Goal: Information Seeking & Learning: Find contact information

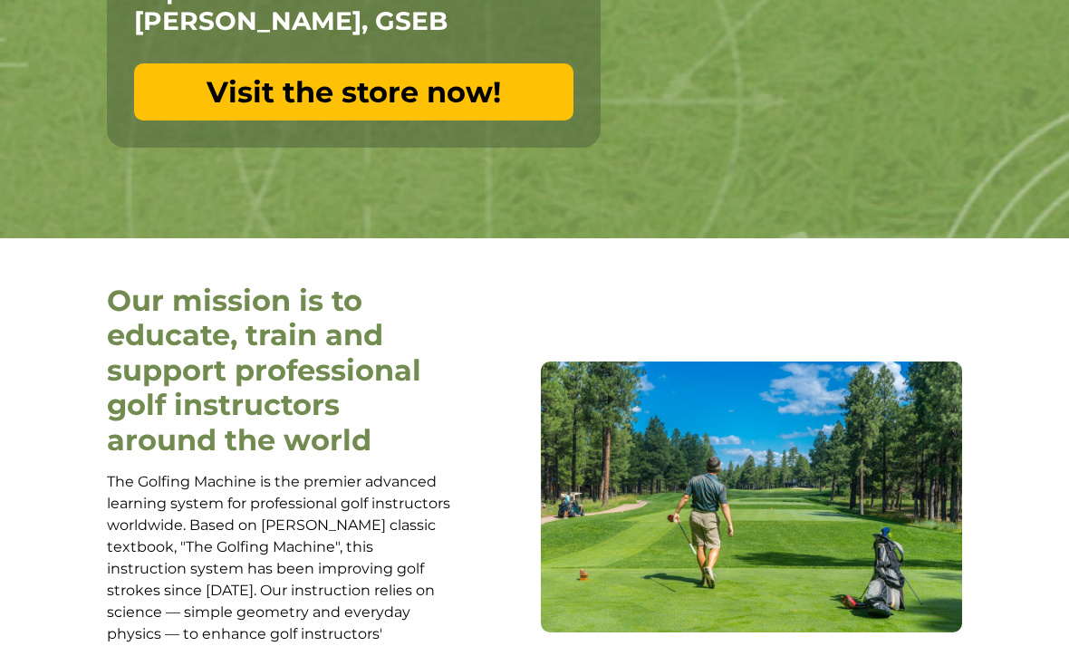
scroll to position [531, 0]
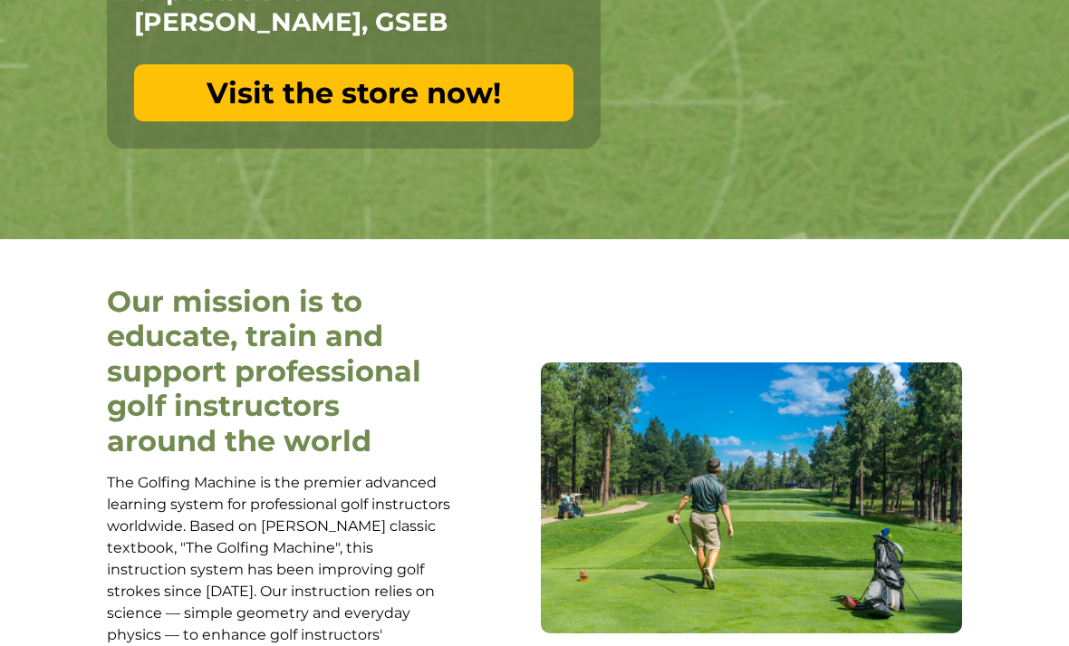
click at [217, 86] on link "Visit the store now!" at bounding box center [354, 92] width 440 height 57
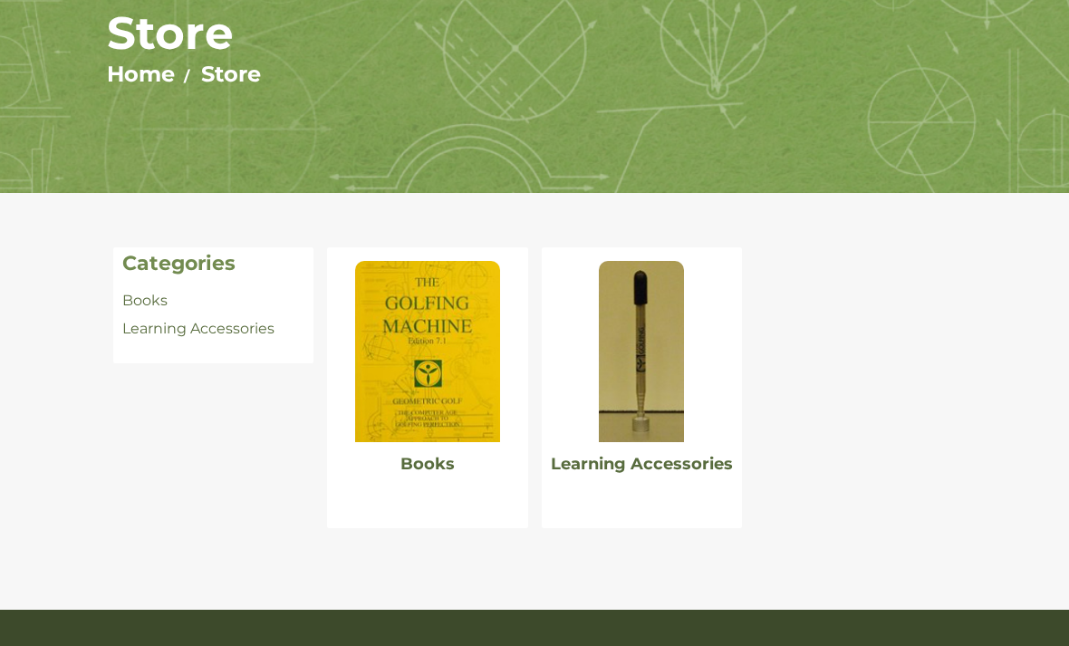
scroll to position [187, 0]
click at [430, 360] on img at bounding box center [427, 351] width 145 height 181
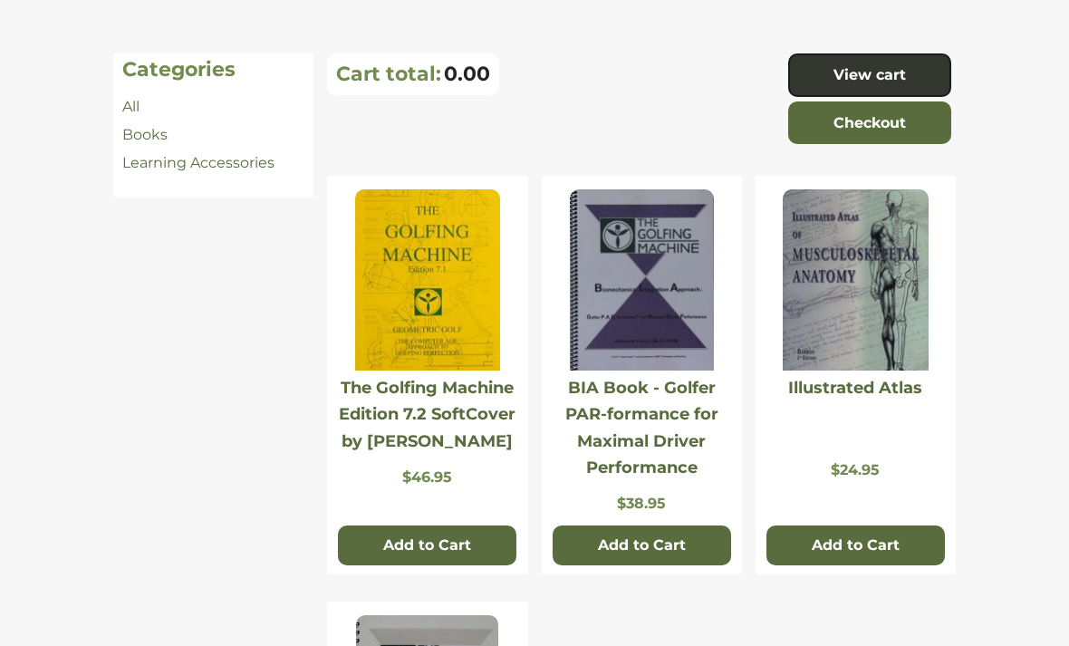
scroll to position [380, 0]
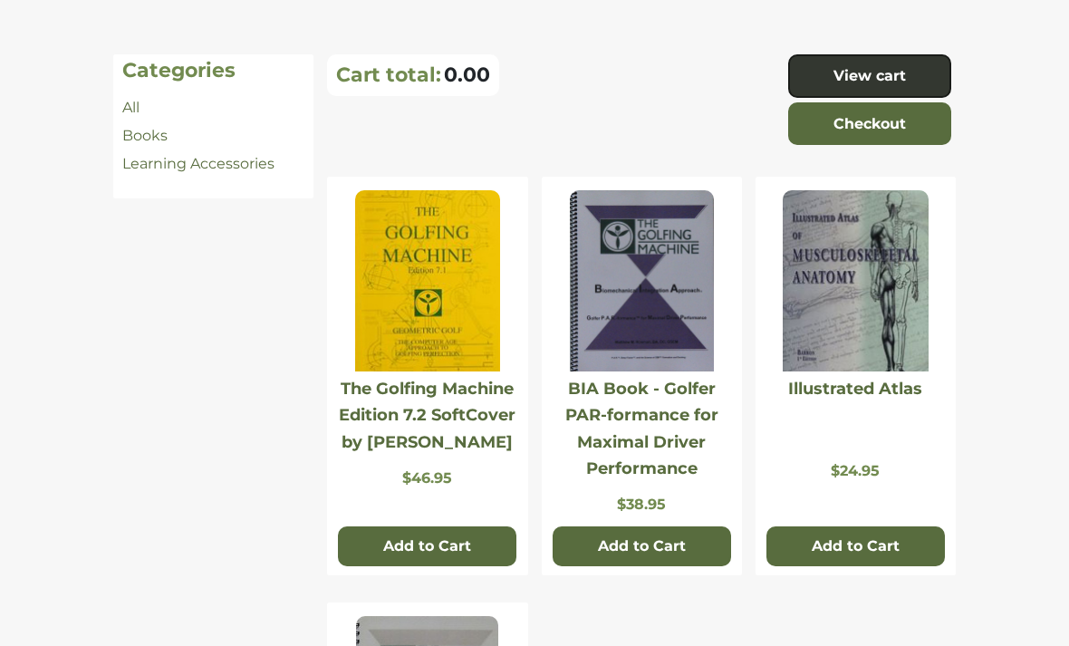
click at [155, 155] on link "Learning Accessories" at bounding box center [198, 163] width 152 height 17
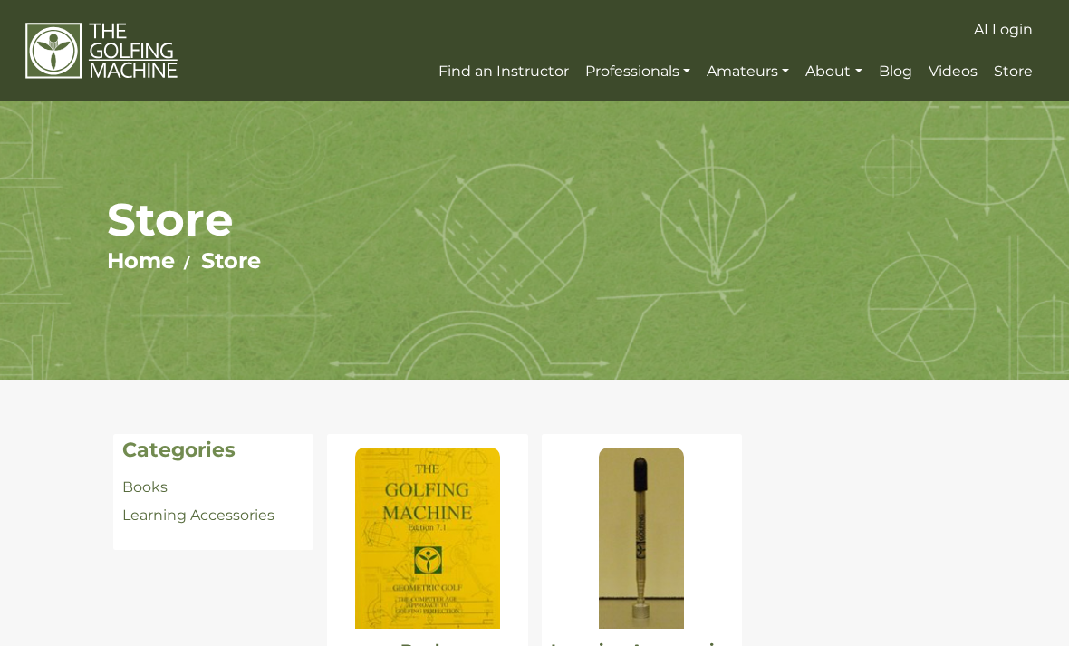
scroll to position [245, 0]
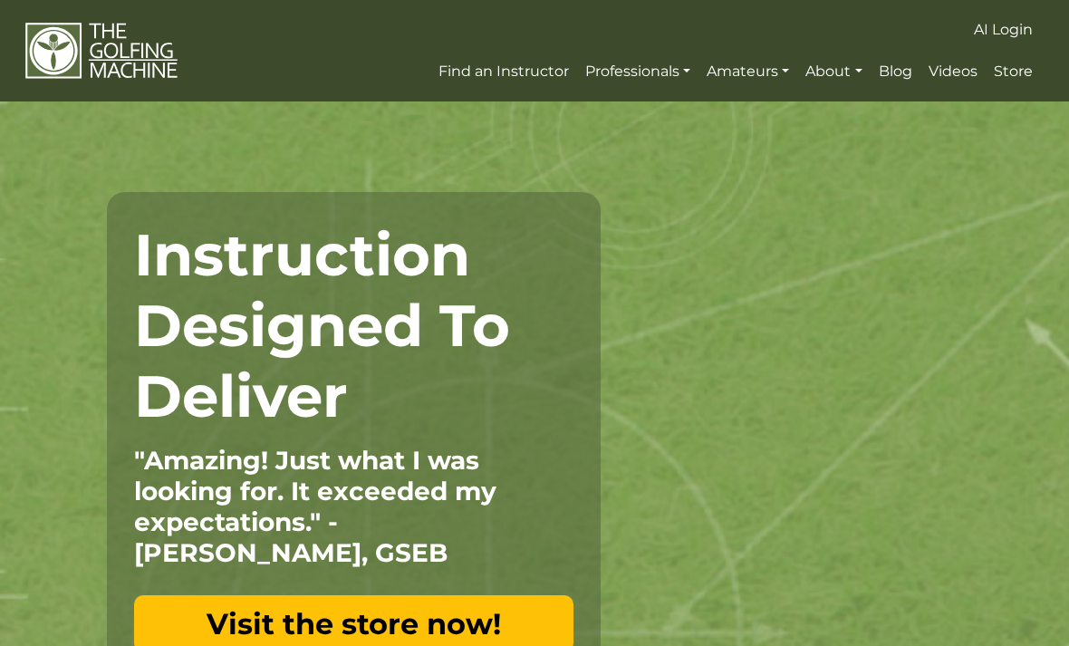
click at [497, 71] on span "Find an Instructor" at bounding box center [504, 71] width 131 height 17
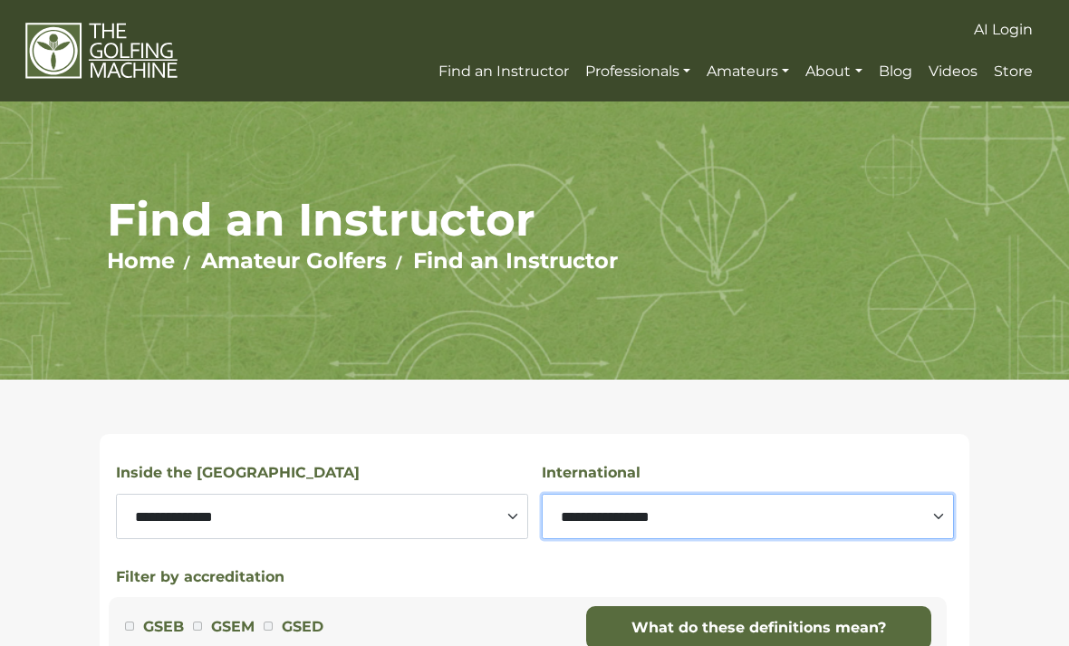
click at [941, 510] on select "**********" at bounding box center [748, 516] width 412 height 45
select select "********"
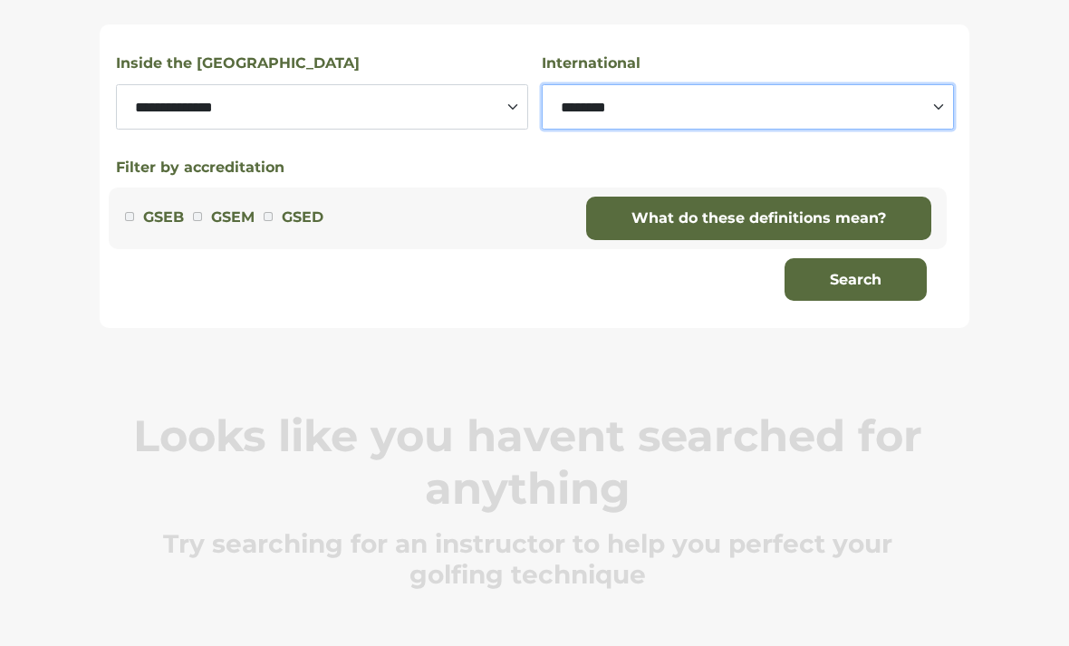
scroll to position [410, 0]
click at [885, 212] on link "What do these definitions mean?" at bounding box center [758, 219] width 345 height 44
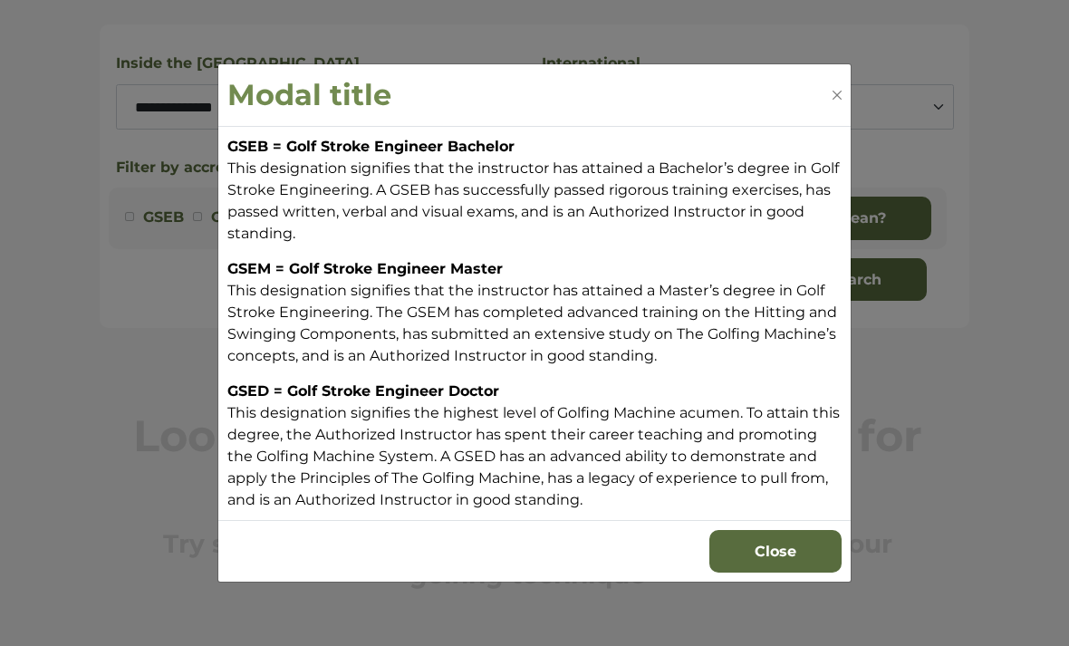
click at [46, 262] on div "Modal title GSEB = Golf Stroke Engineer Bachelor This designation signifies tha…" at bounding box center [534, 323] width 1069 height 646
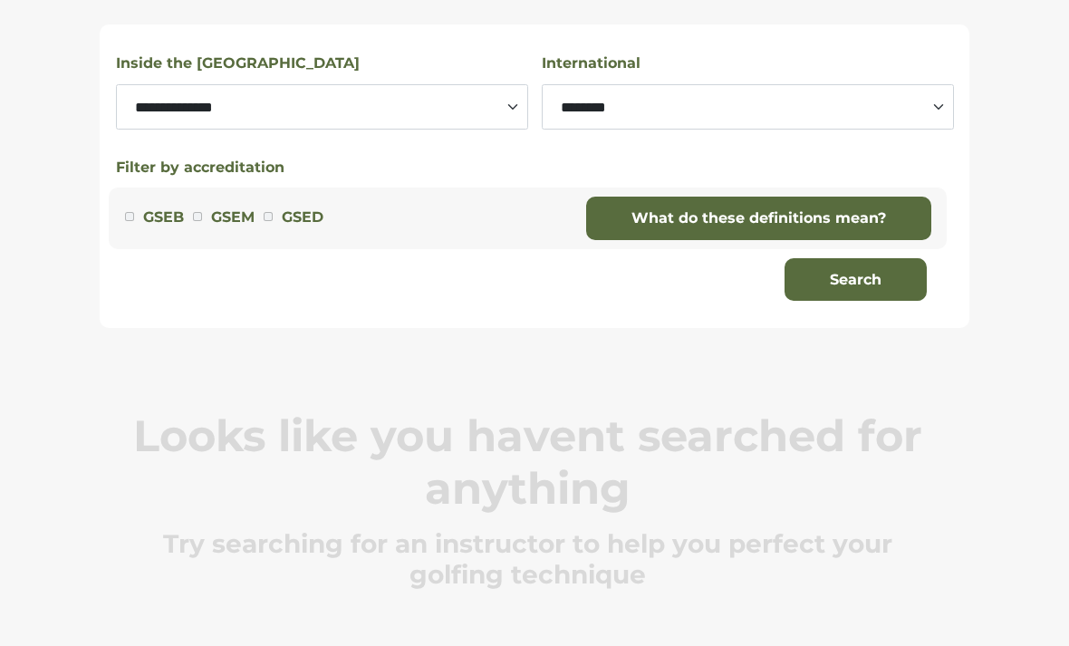
click at [254, 218] on label "GSEM" at bounding box center [233, 218] width 44 height 24
click at [255, 213] on label "GSEM" at bounding box center [233, 218] width 44 height 24
click at [143, 211] on label "GSEB" at bounding box center [163, 218] width 41 height 24
click at [265, 207] on div "GSED" at bounding box center [294, 218] width 60 height 24
click at [887, 279] on button "Search" at bounding box center [856, 280] width 142 height 44
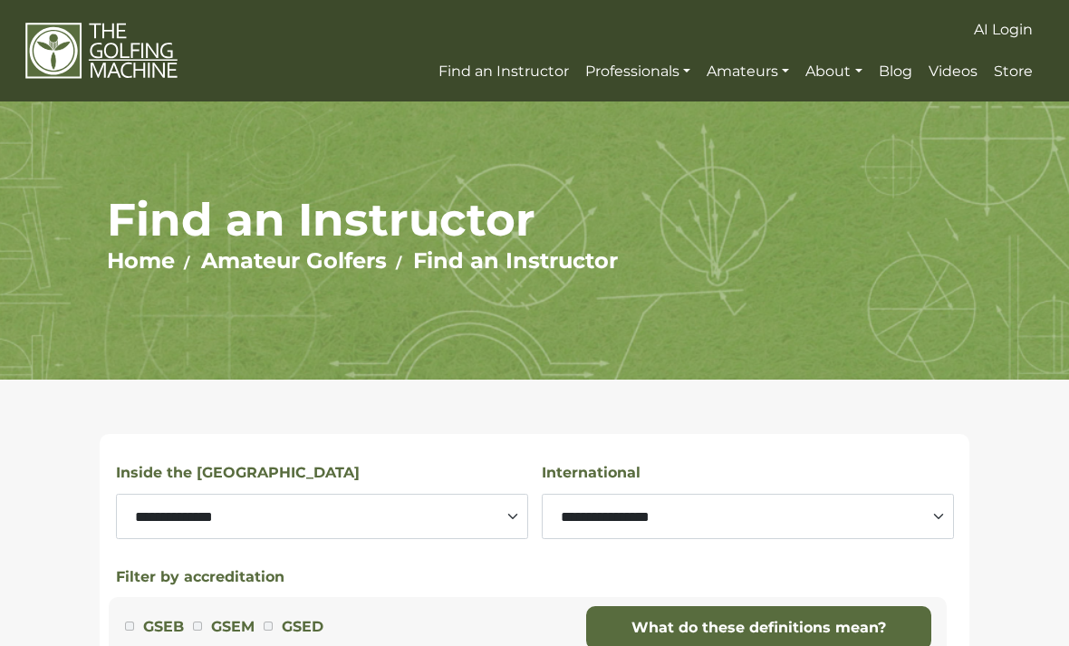
click at [952, 75] on span "Videos" at bounding box center [953, 71] width 49 height 17
